Goal: Transaction & Acquisition: Purchase product/service

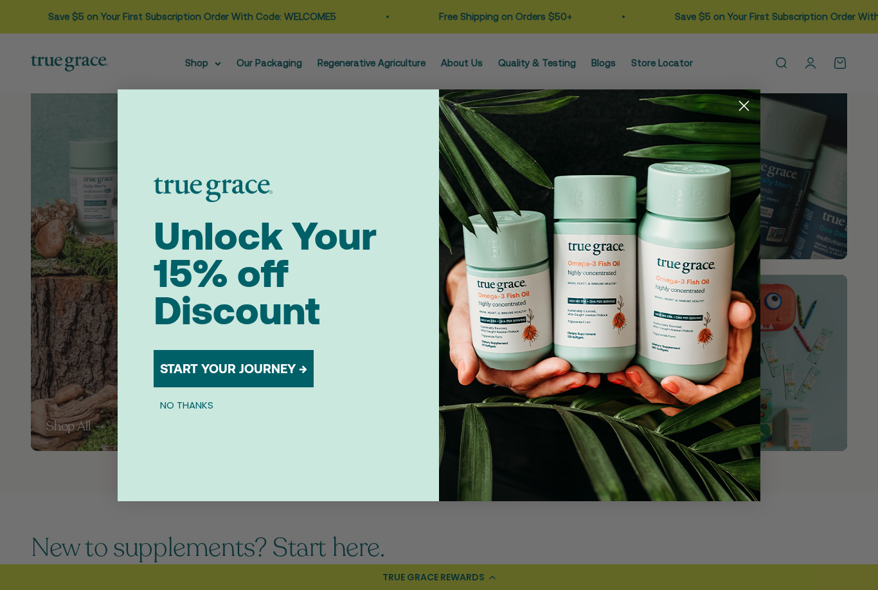
scroll to position [649, 0]
click at [751, 116] on circle "Close dialog" at bounding box center [744, 105] width 21 height 21
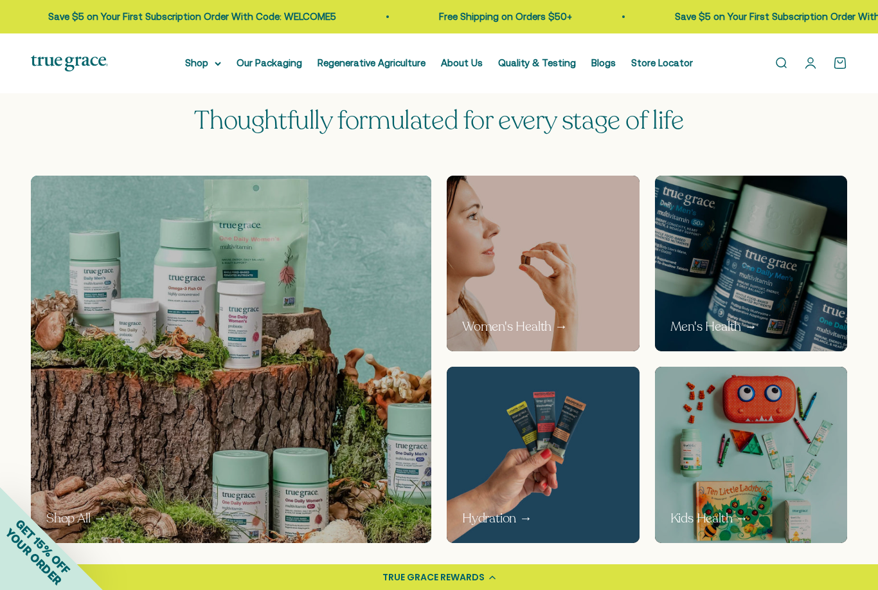
scroll to position [548, 0]
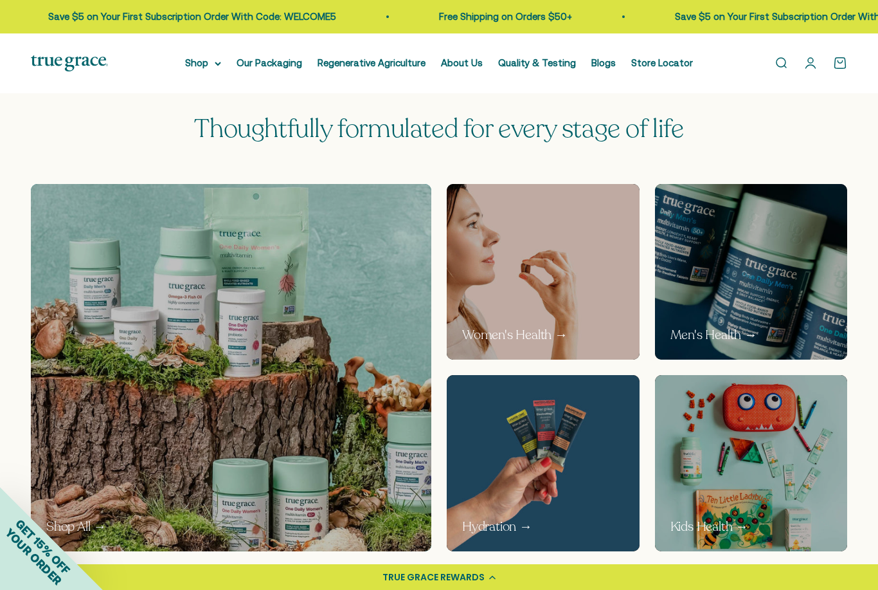
click at [578, 286] on img at bounding box center [543, 272] width 193 height 176
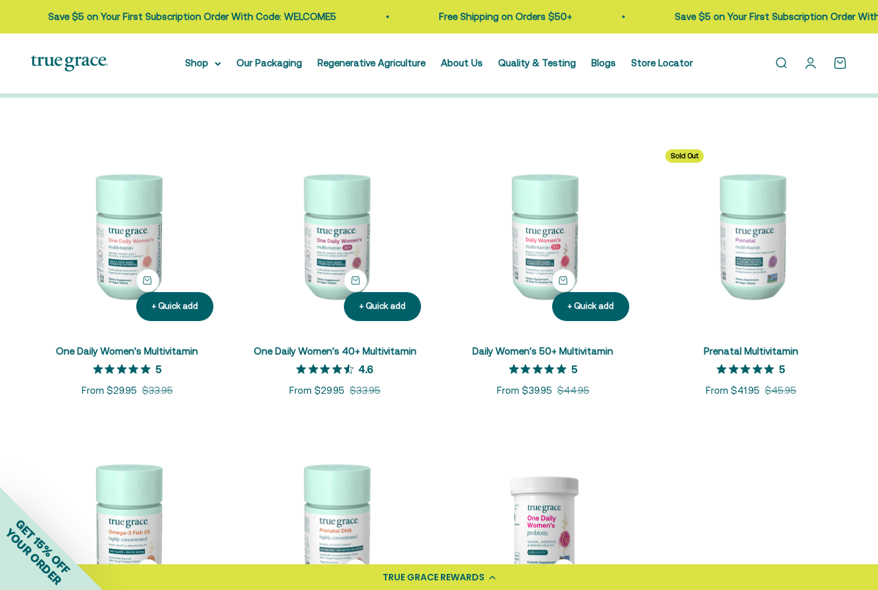
scroll to position [191, 0]
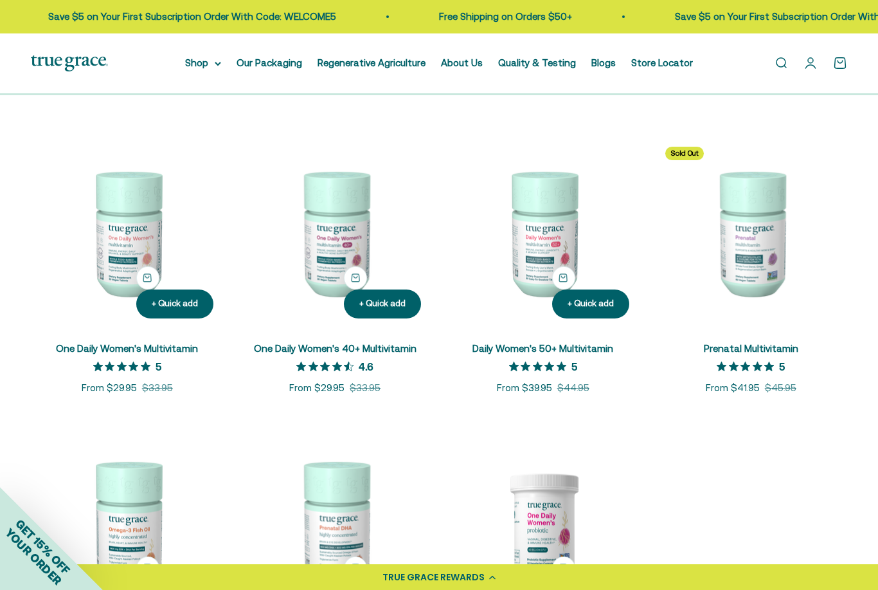
click at [264, 343] on link "One Daily Women's 40+ Multivitamin" at bounding box center [335, 348] width 163 height 11
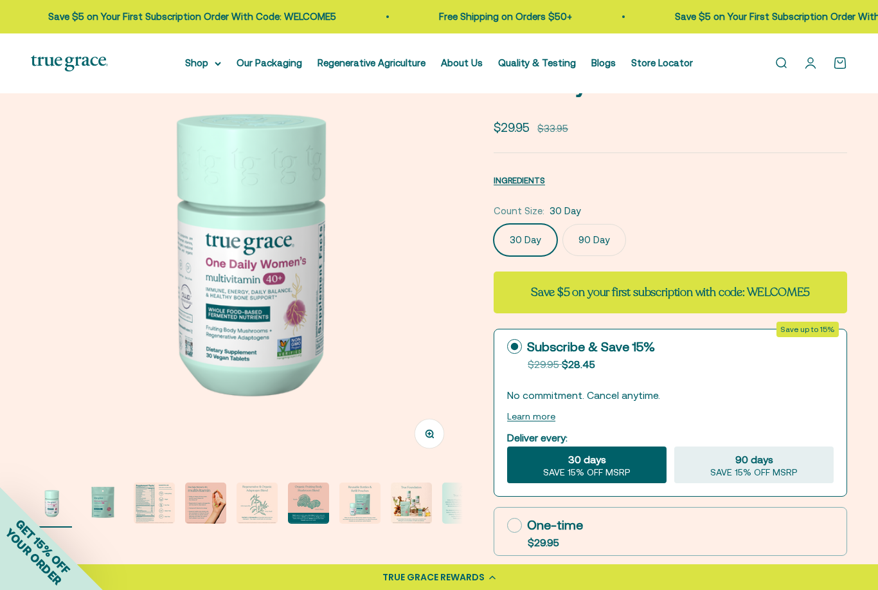
scroll to position [91, 0]
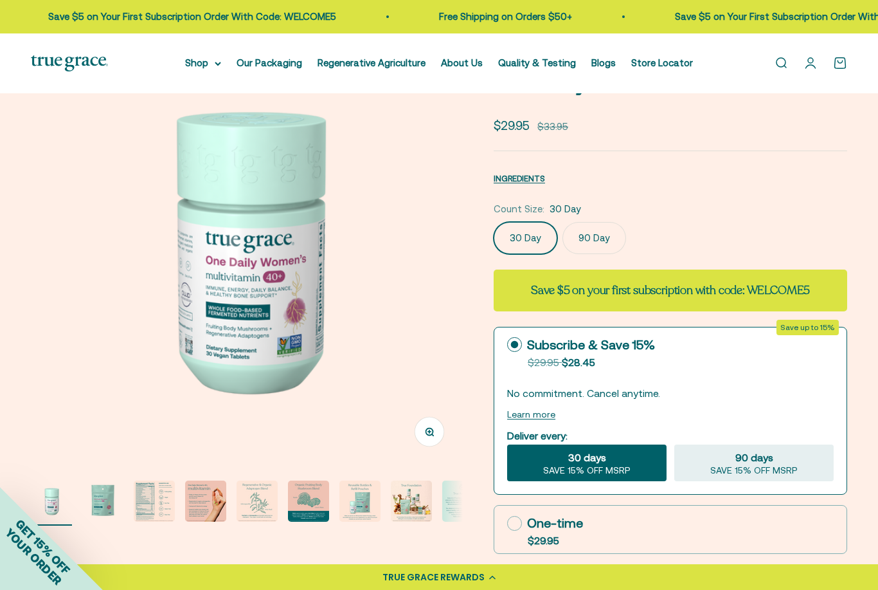
click at [601, 242] on label "90 Day" at bounding box center [595, 238] width 64 height 32
click at [494, 222] on input "90 Day" at bounding box center [493, 221] width 1 height 1
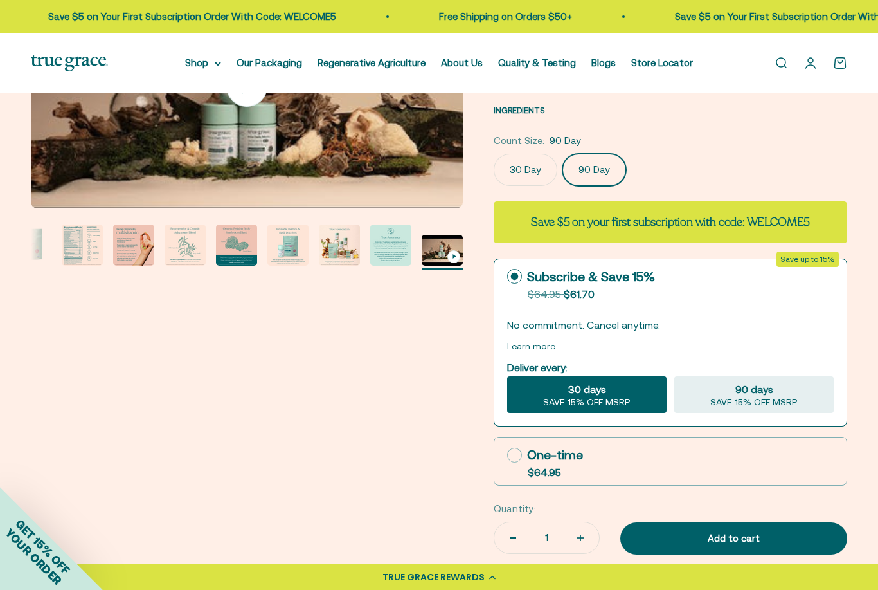
scroll to position [154, 0]
